Goal: Information Seeking & Learning: Learn about a topic

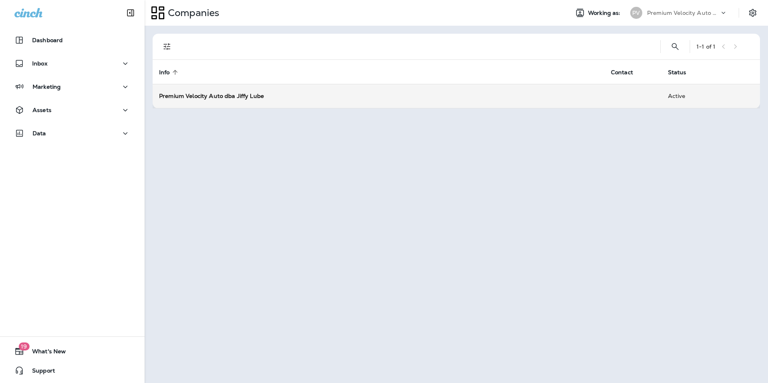
click at [227, 96] on strong "Premium Velocity Auto dba Jiffy Lube" at bounding box center [211, 95] width 105 height 7
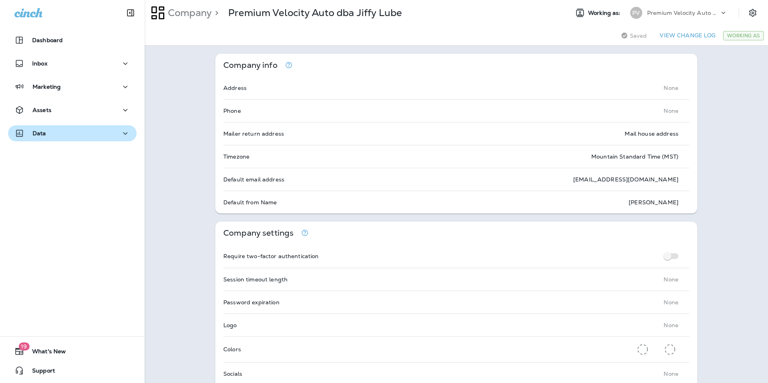
click at [62, 125] on button "Data" at bounding box center [72, 133] width 129 height 16
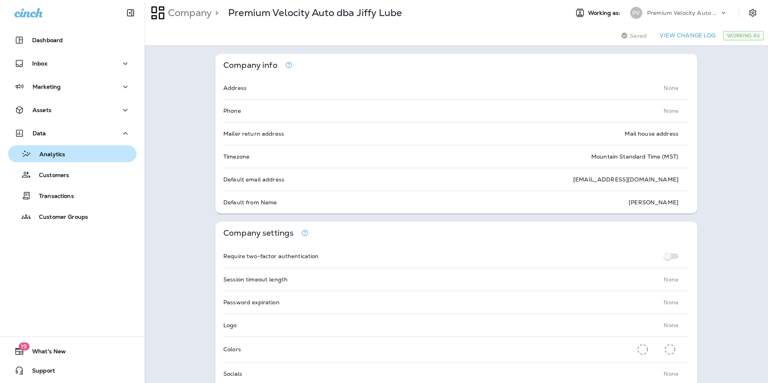
click at [82, 160] on button "Analytics" at bounding box center [72, 153] width 129 height 17
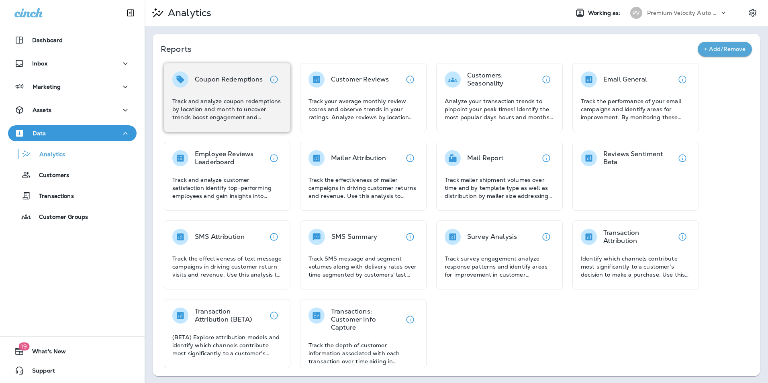
click at [252, 102] on p "Track and analyze coupon redemptions by location and month to uncover trends bo…" at bounding box center [227, 109] width 110 height 24
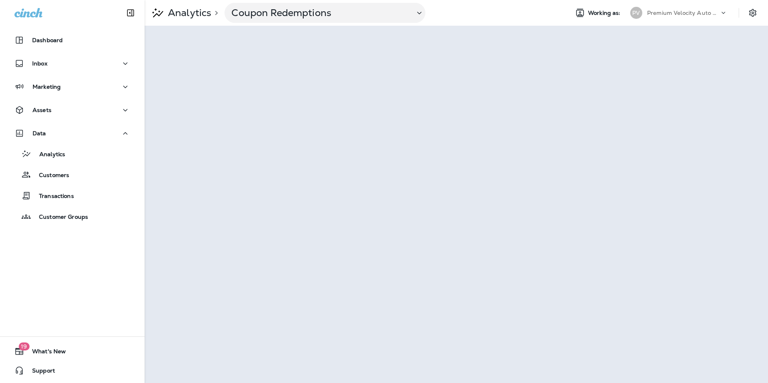
click at [57, 259] on div "Dashboard Inbox Marketing Assets Data Analytics Customers Transactions Customer…" at bounding box center [72, 191] width 145 height 383
click at [53, 282] on div "Dashboard Inbox Marketing Assets Data Analytics Customers Transactions Customer…" at bounding box center [72, 191] width 145 height 383
